Goal: Task Accomplishment & Management: Manage account settings

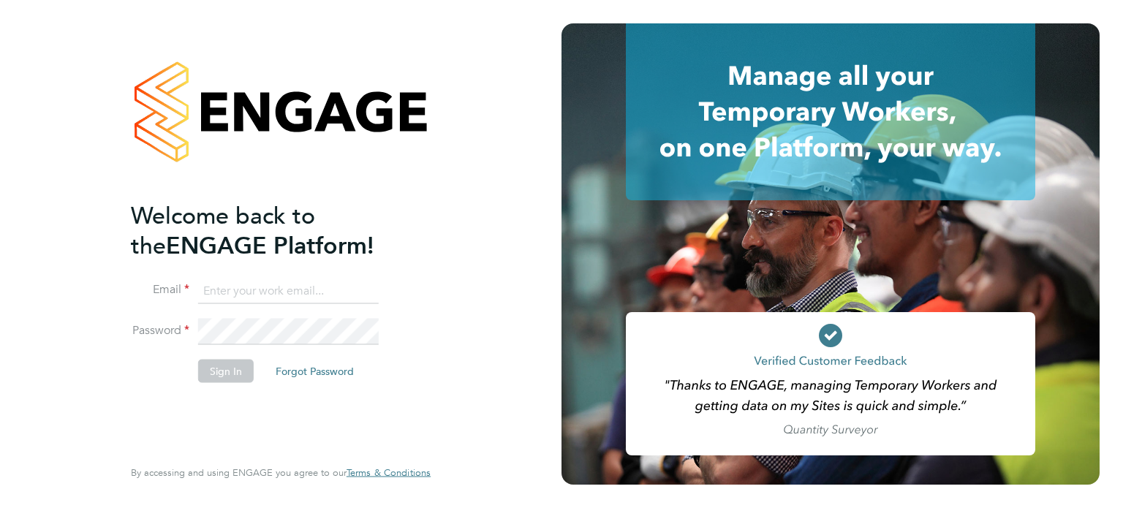
click at [282, 287] on input at bounding box center [288, 291] width 181 height 26
type input "[EMAIL_ADDRESS][DOMAIN_NAME]"
click at [222, 374] on button "Sign In" at bounding box center [226, 370] width 56 height 23
click at [229, 370] on button "Sign In" at bounding box center [226, 370] width 56 height 23
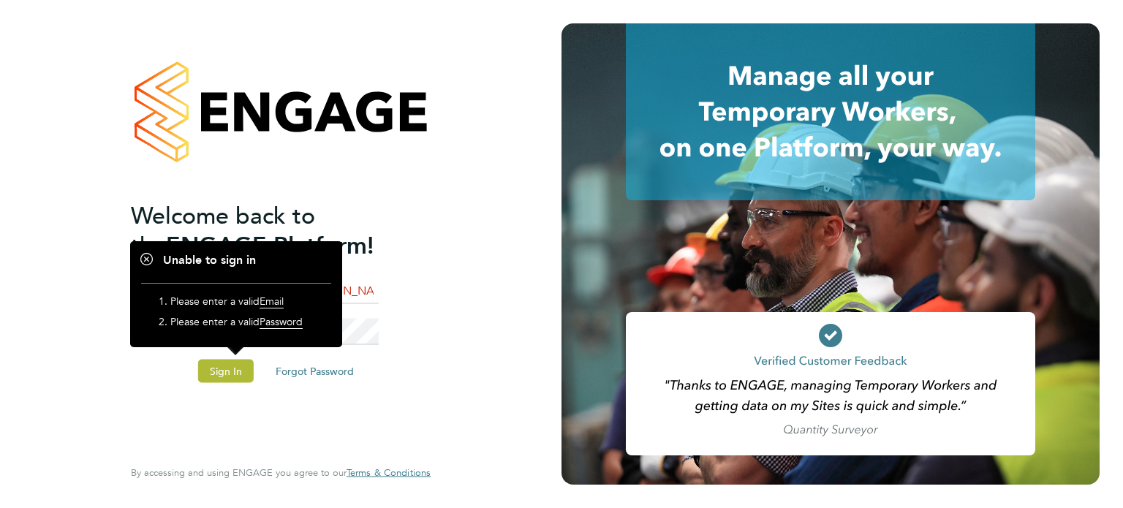
click at [412, 284] on li "Email [EMAIL_ADDRESS][DOMAIN_NAME]" at bounding box center [273, 298] width 285 height 41
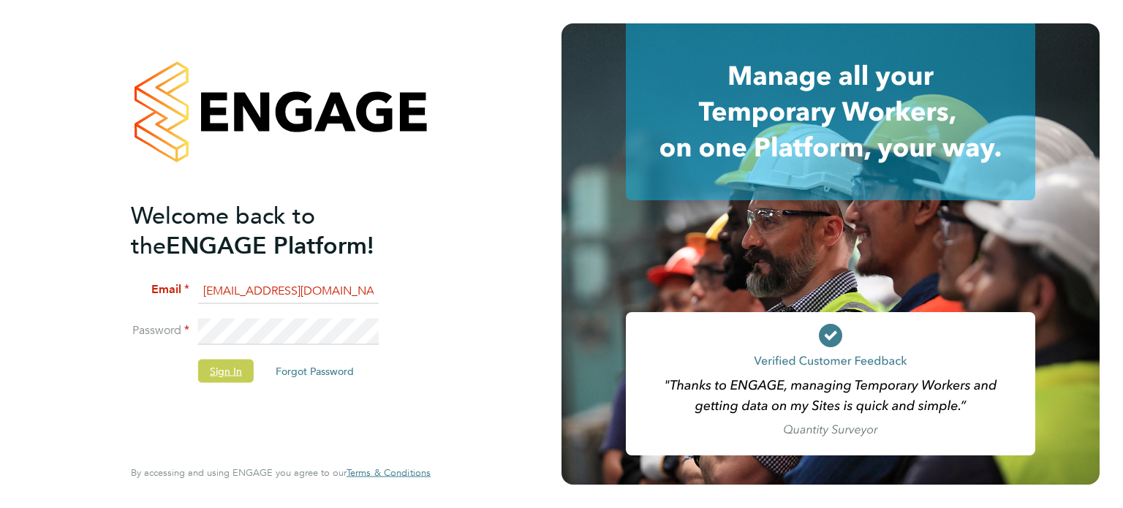
click at [230, 371] on button "Sign In" at bounding box center [226, 370] width 56 height 23
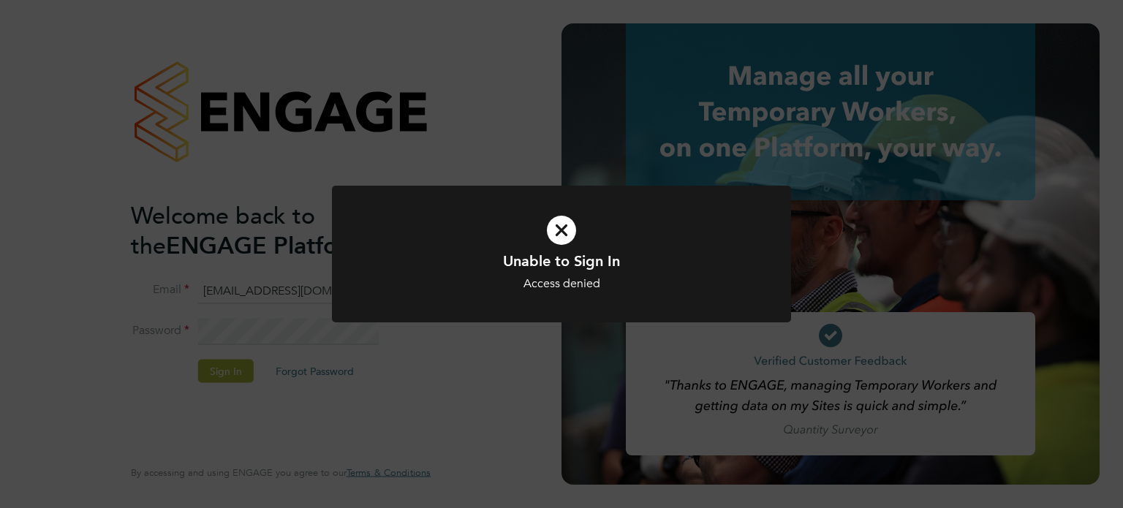
click at [564, 231] on icon at bounding box center [561, 230] width 380 height 57
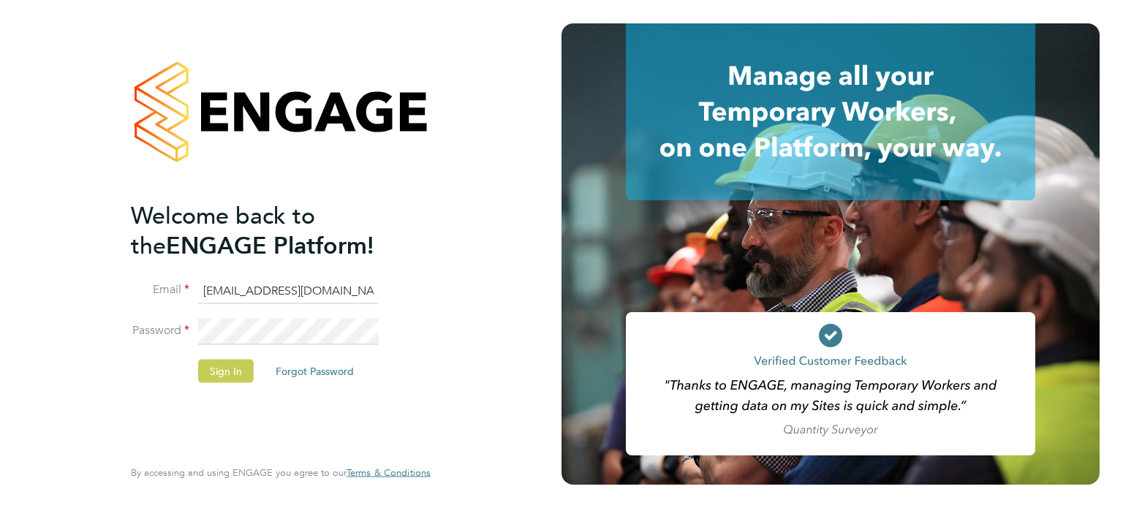
click at [226, 367] on button "Sign In" at bounding box center [226, 370] width 56 height 23
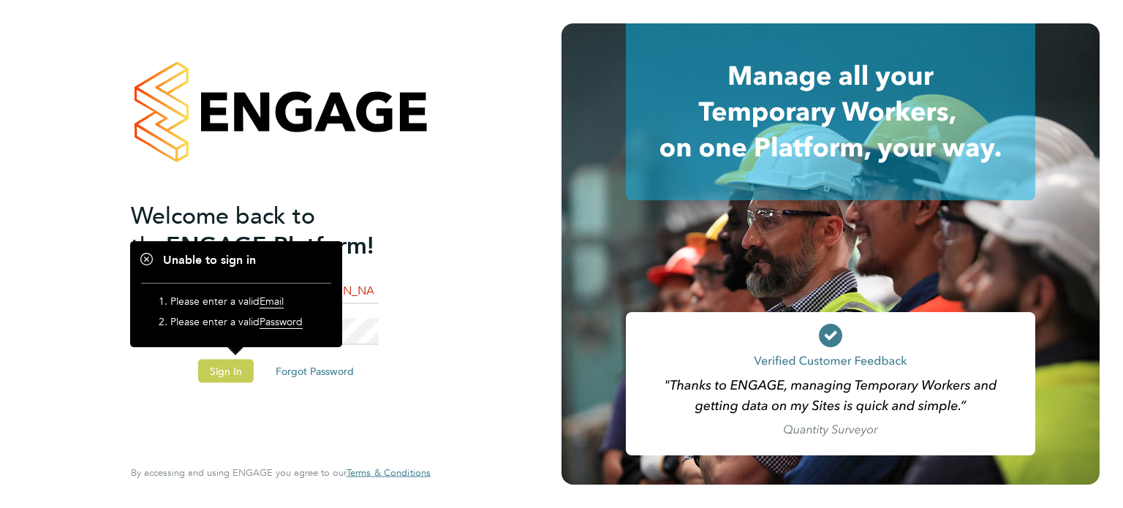
click at [240, 371] on button "Sign In" at bounding box center [226, 370] width 56 height 23
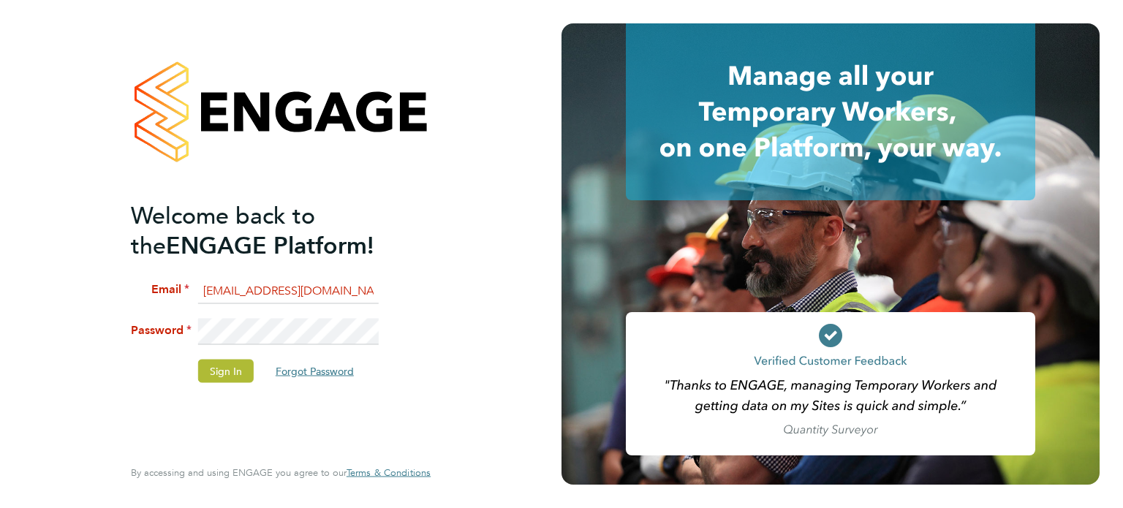
click at [322, 365] on button "Forgot Password" at bounding box center [315, 370] width 102 height 23
click at [230, 293] on input at bounding box center [288, 291] width 181 height 26
type input "[EMAIL_ADDRESS][DOMAIN_NAME]"
click at [338, 366] on button "Forgot Password" at bounding box center [315, 370] width 102 height 23
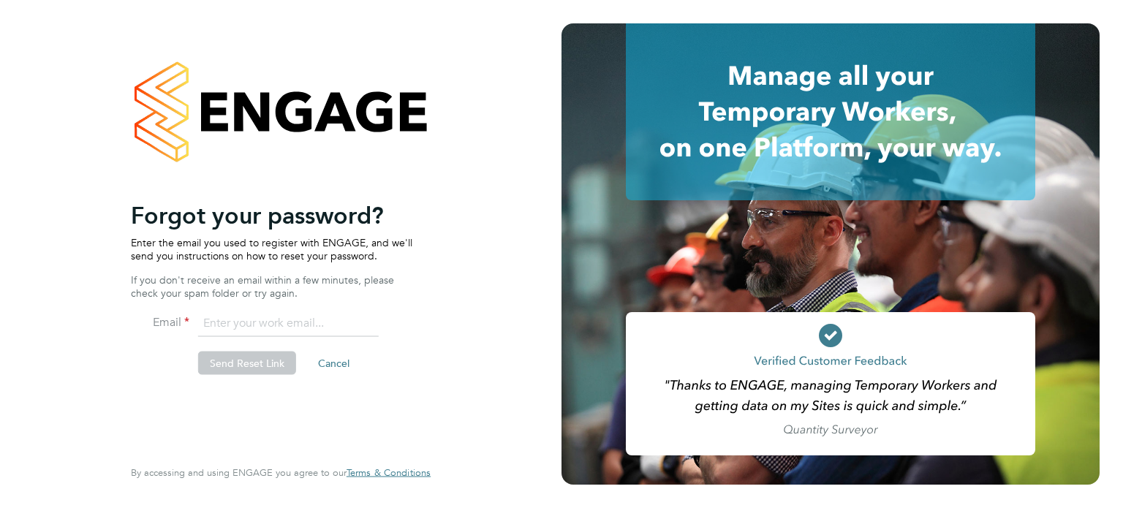
click at [249, 318] on input "email" at bounding box center [288, 324] width 181 height 26
type input "[EMAIL_ADDRESS][DOMAIN_NAME]"
click at [261, 360] on button "Send Reset Link" at bounding box center [247, 363] width 98 height 23
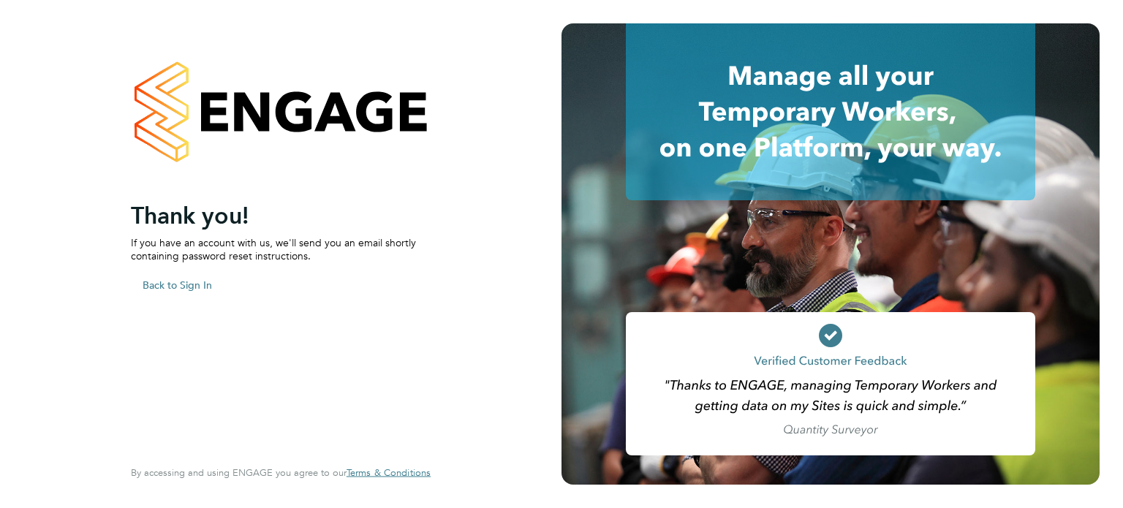
click at [188, 281] on button "Back to Sign In" at bounding box center [177, 284] width 93 height 23
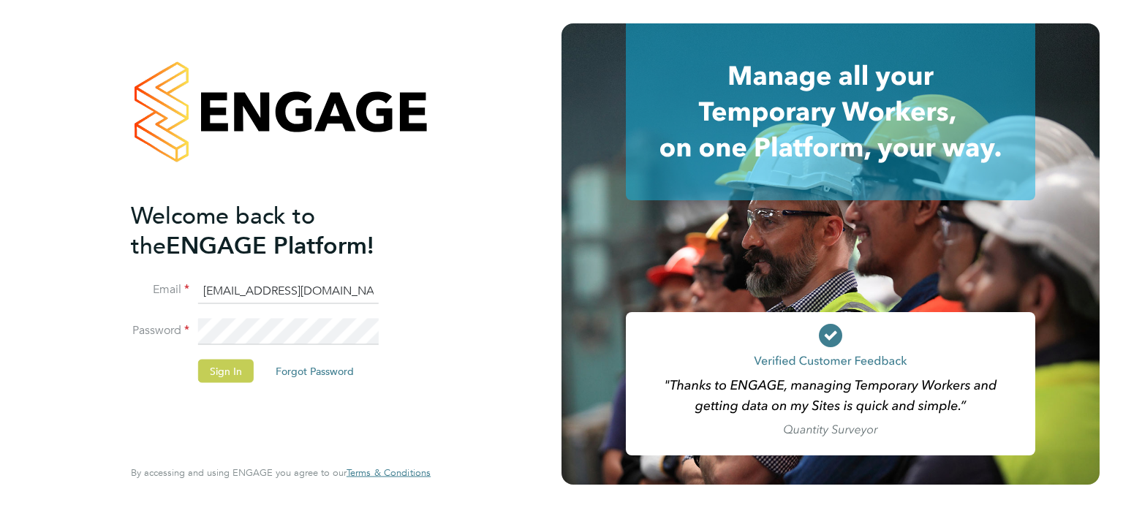
click at [234, 370] on button "Sign In" at bounding box center [226, 370] width 56 height 23
click at [219, 371] on button "Sign In" at bounding box center [226, 370] width 56 height 23
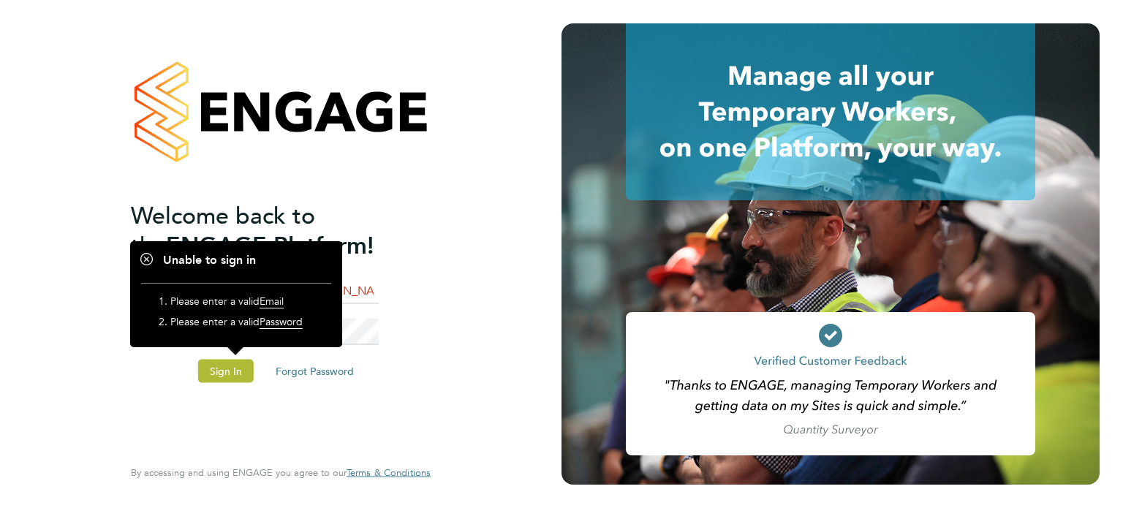
click at [357, 407] on div "Welcome back to the ENGAGE Platform! Email ephchinungu@yahoo.co.uk Password Sig…" at bounding box center [273, 327] width 285 height 254
